Goal: Information Seeking & Learning: Learn about a topic

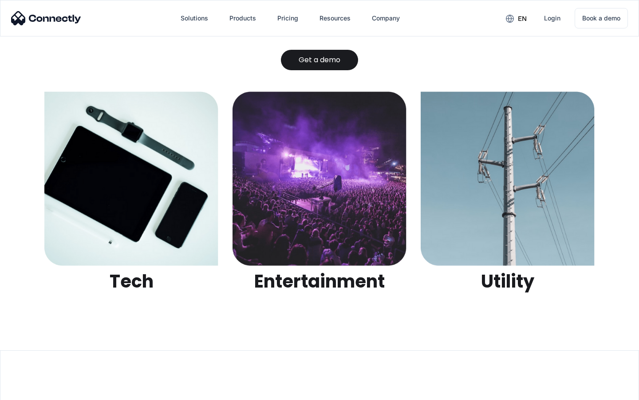
scroll to position [2802, 0]
